Goal: Task Accomplishment & Management: Manage account settings

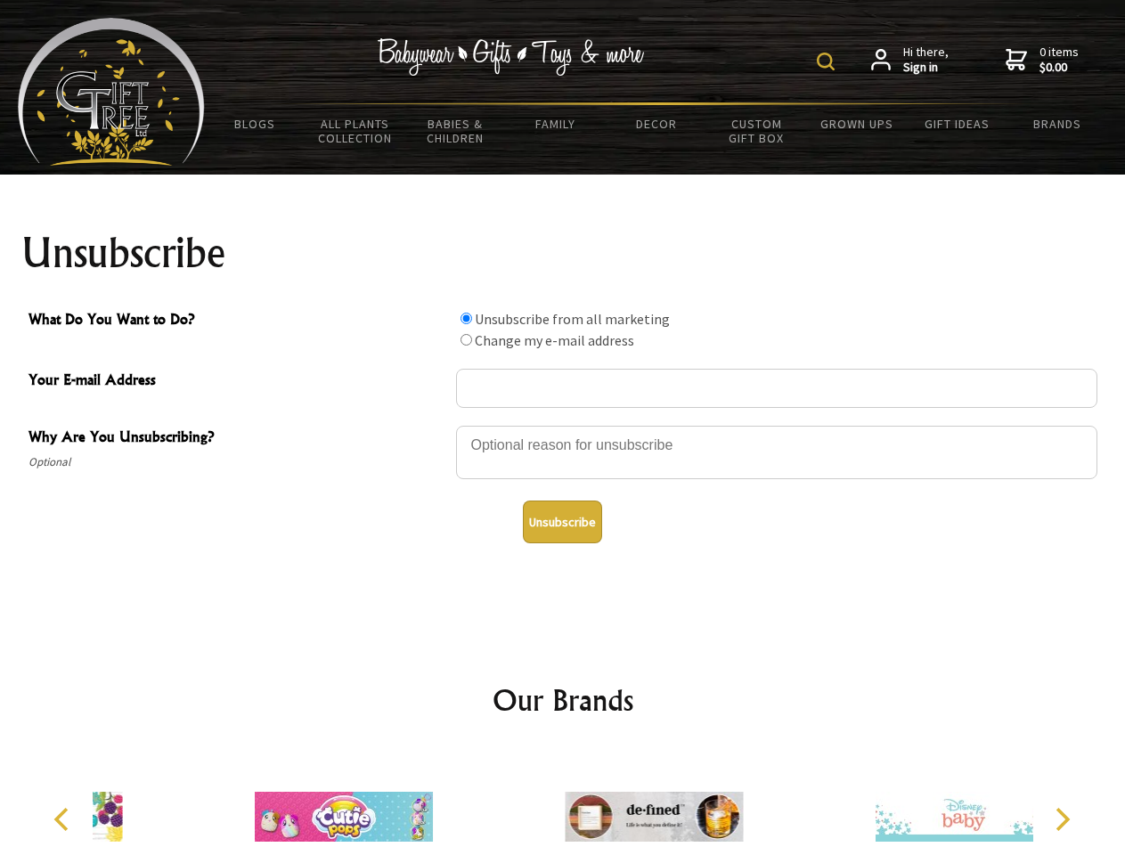
click at [829, 61] on img at bounding box center [826, 62] width 18 height 18
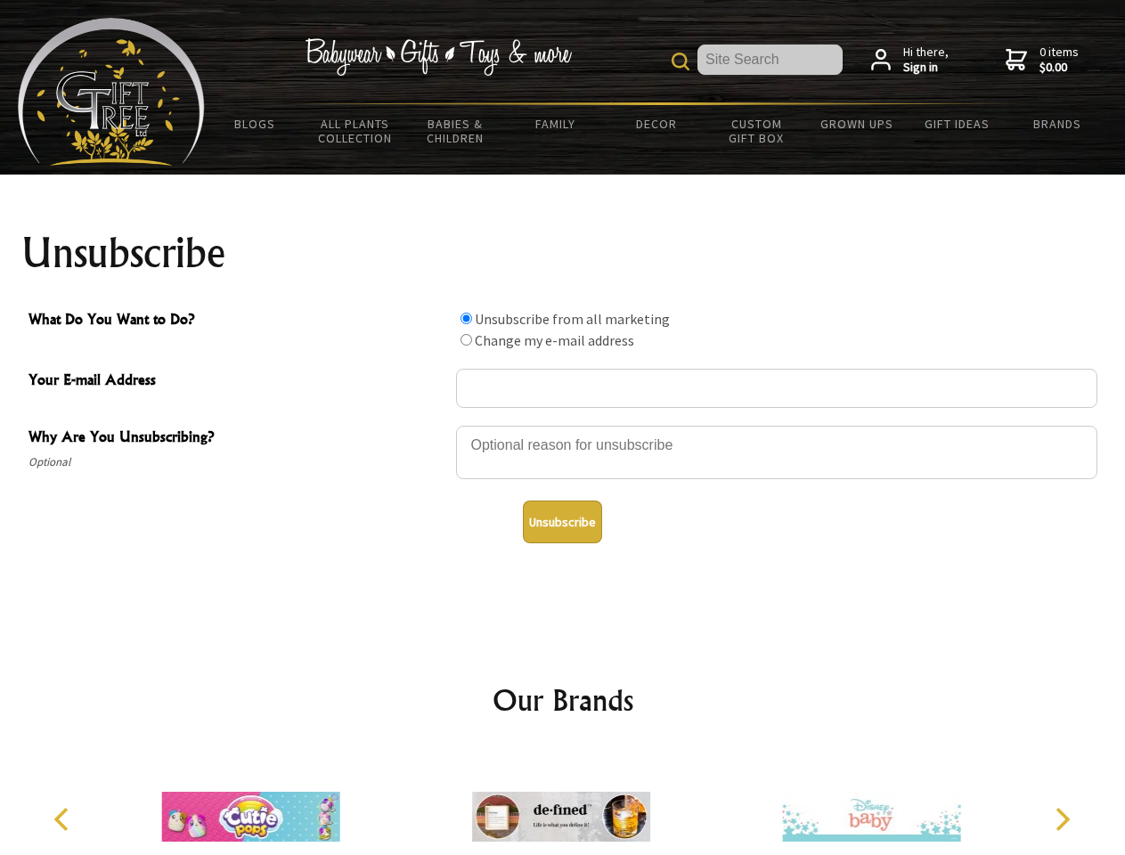
click at [563, 425] on div at bounding box center [777, 455] width 642 height 62
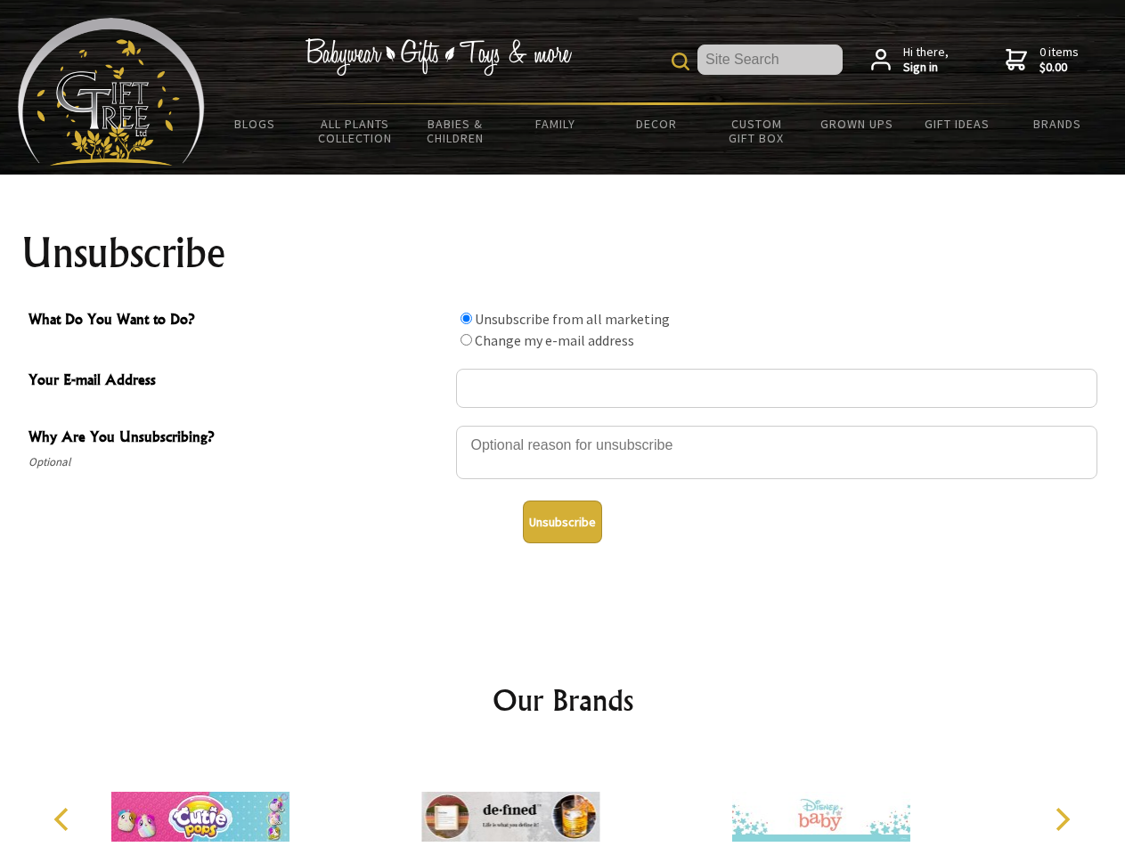
click at [466, 318] on input "What Do You Want to Do?" at bounding box center [467, 319] width 12 height 12
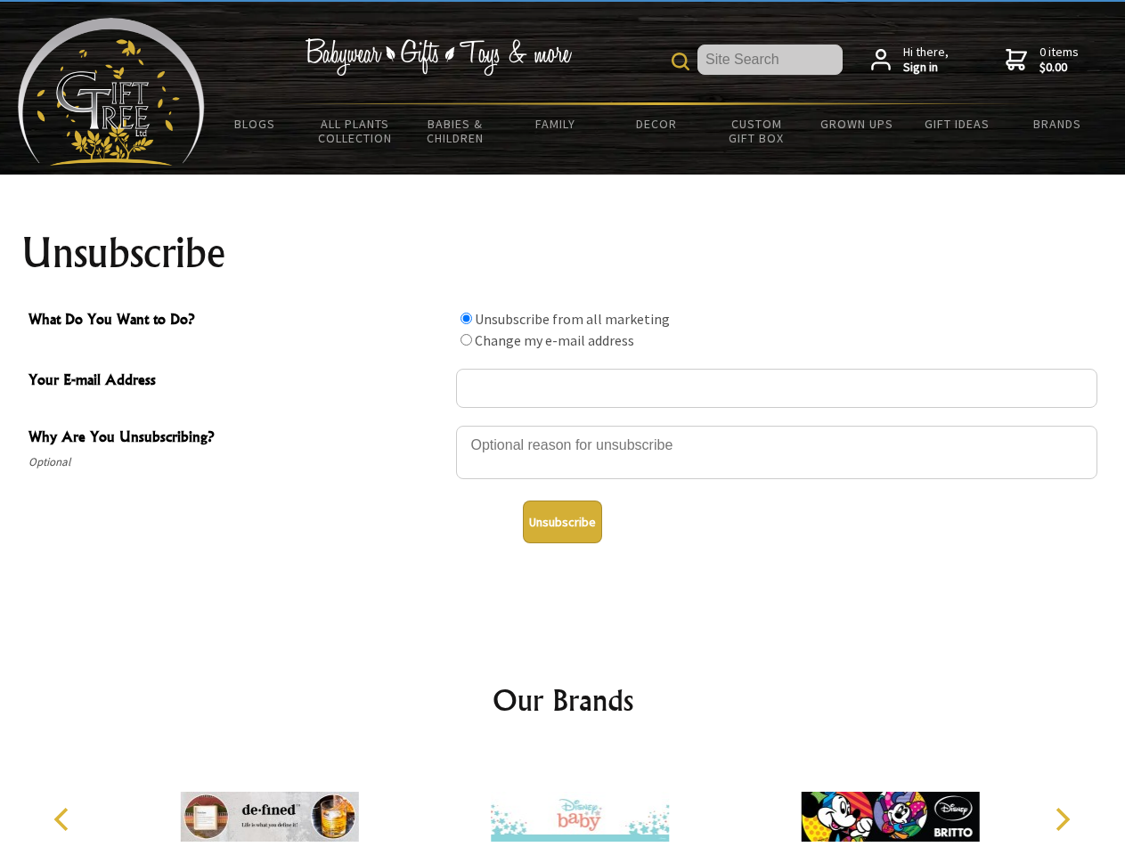
click at [466, 339] on input "What Do You Want to Do?" at bounding box center [467, 340] width 12 height 12
radio input "true"
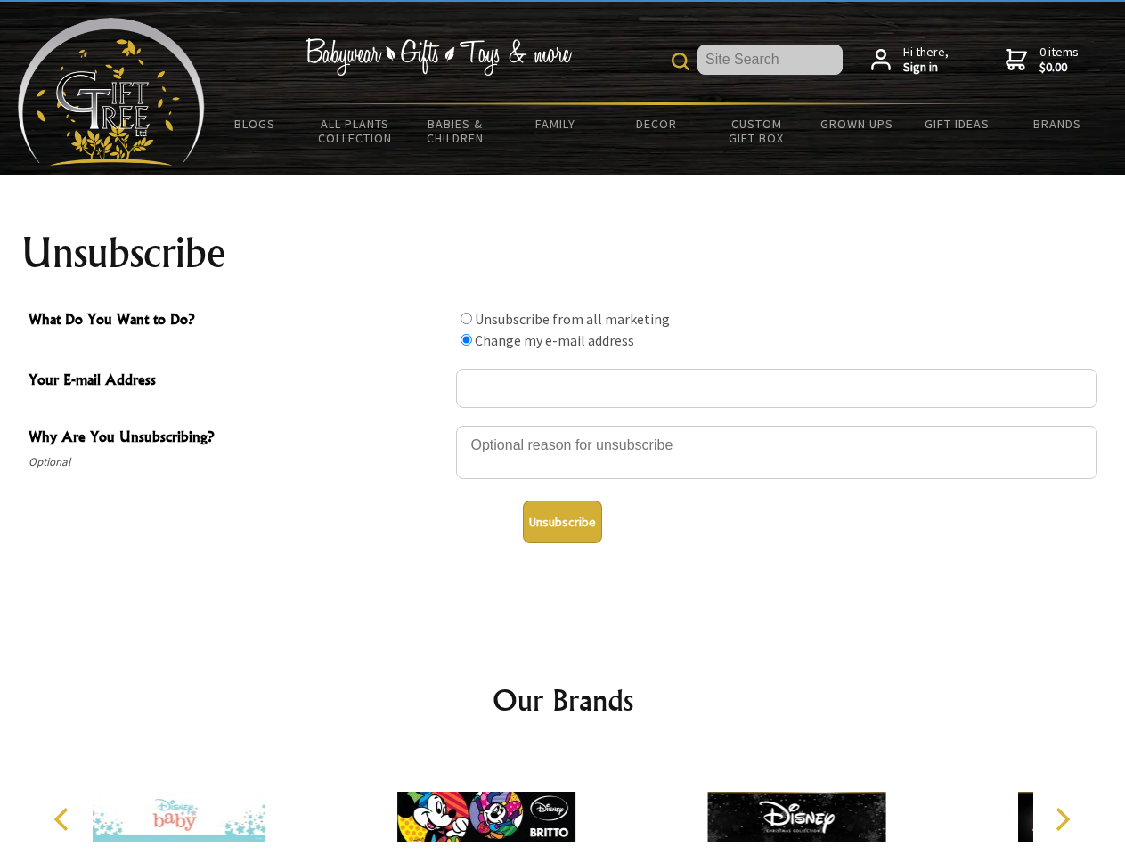
click at [562, 522] on button "Unsubscribe" at bounding box center [562, 522] width 79 height 43
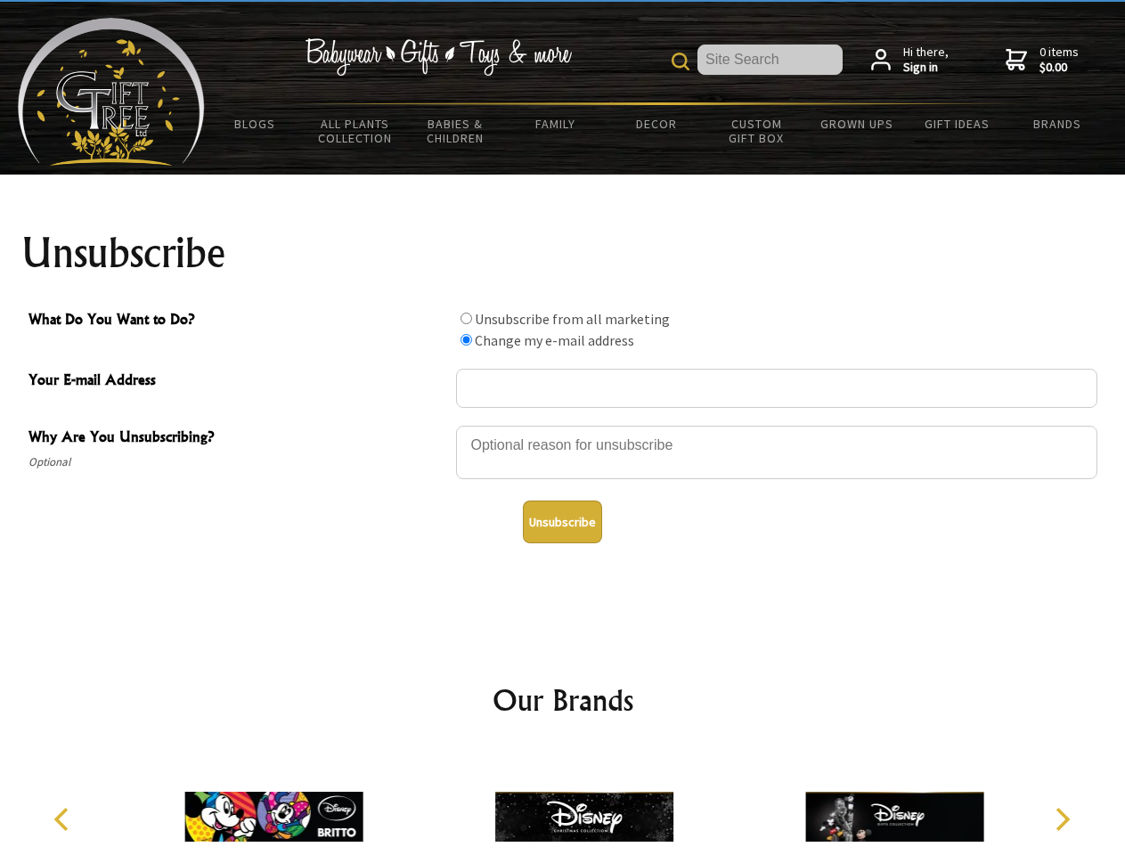
click at [563, 803] on img at bounding box center [584, 817] width 178 height 134
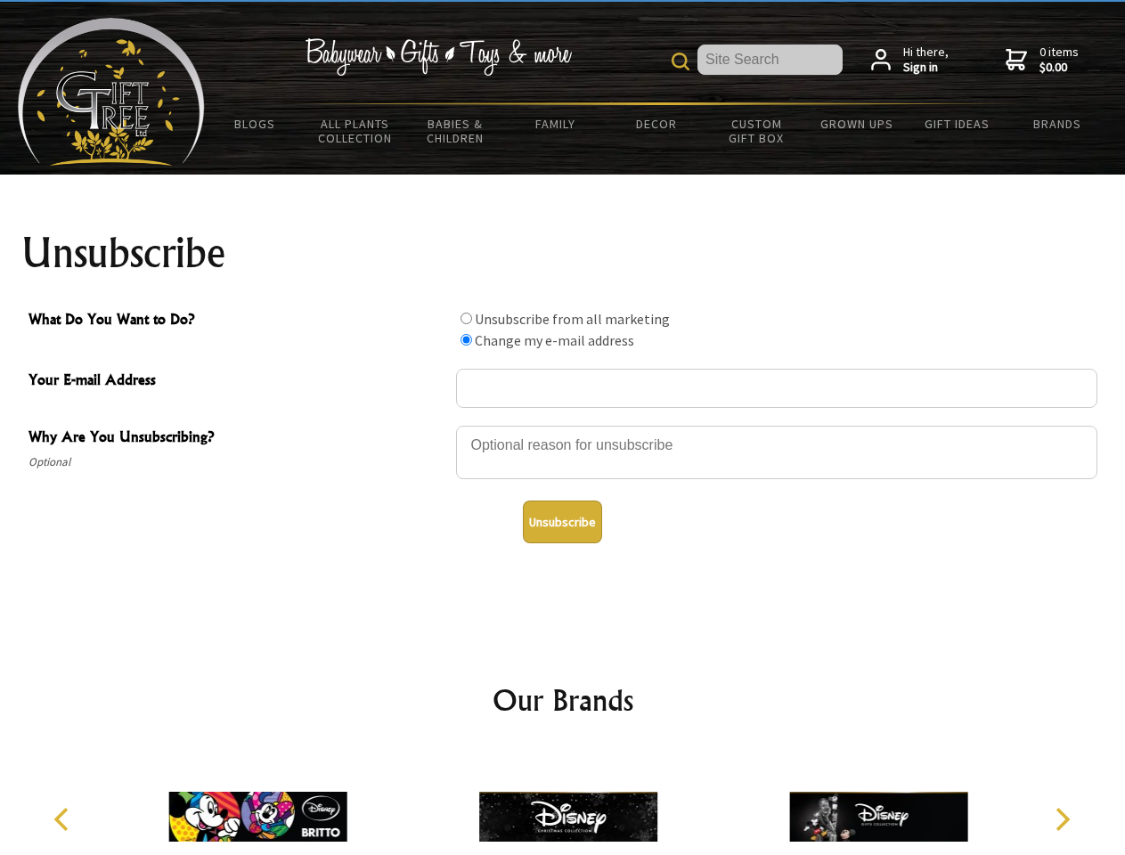
click at [64, 820] on icon "Previous" at bounding box center [63, 819] width 23 height 23
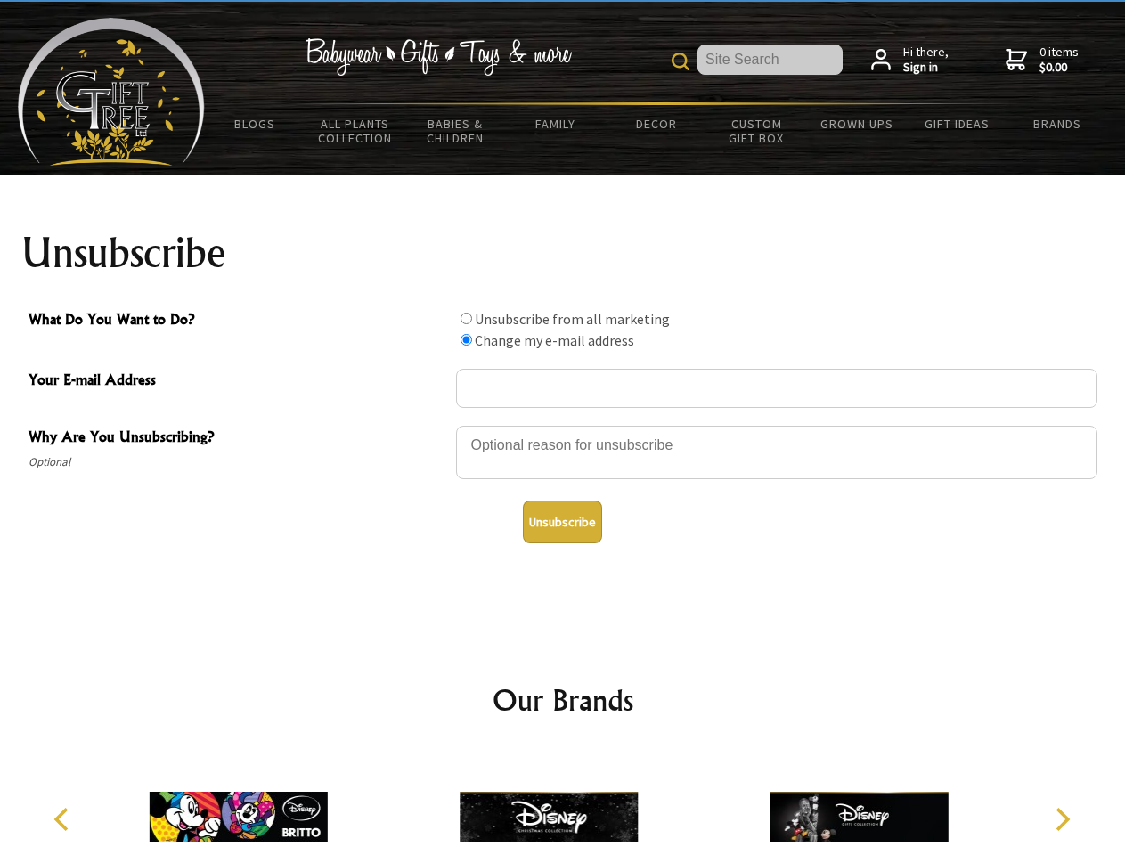
click at [1062, 820] on icon "Next" at bounding box center [1061, 819] width 23 height 23
